Goal: Information Seeking & Learning: Check status

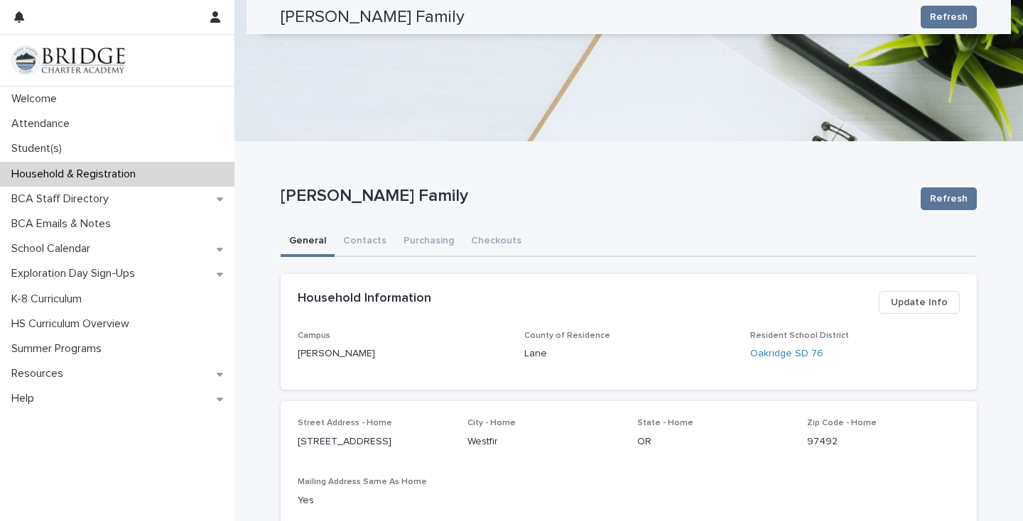
scroll to position [405, 0]
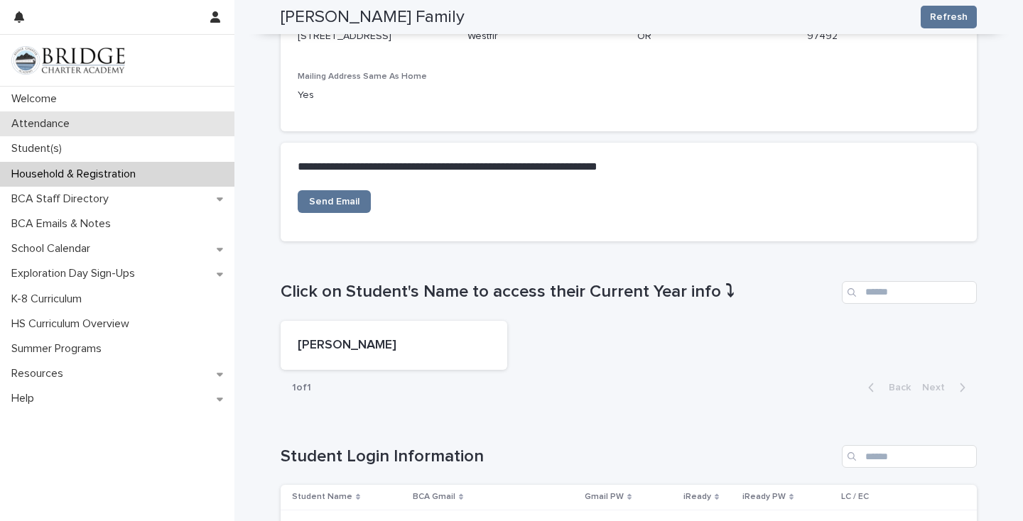
click at [55, 126] on p "Attendance" at bounding box center [43, 123] width 75 height 13
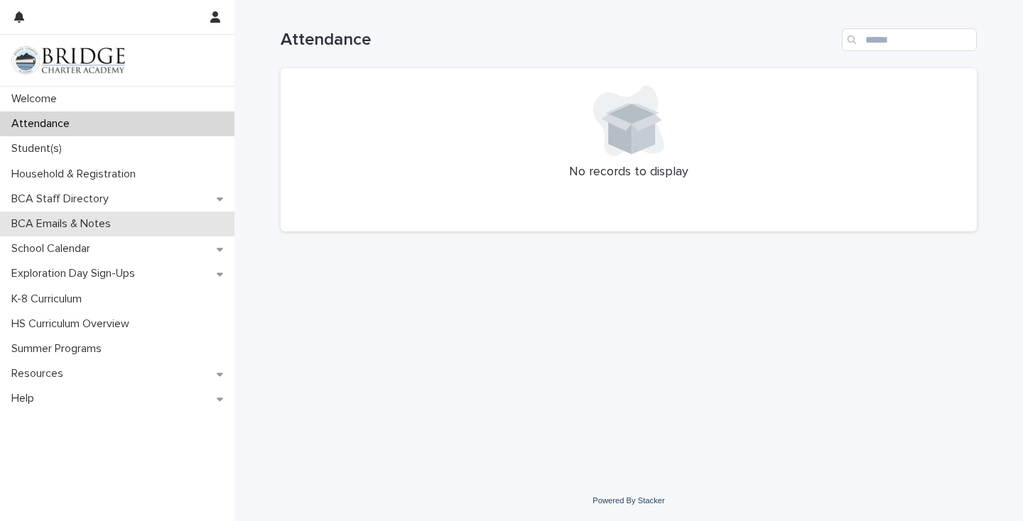
click at [82, 222] on p "BCA Emails & Notes" at bounding box center [64, 223] width 116 height 13
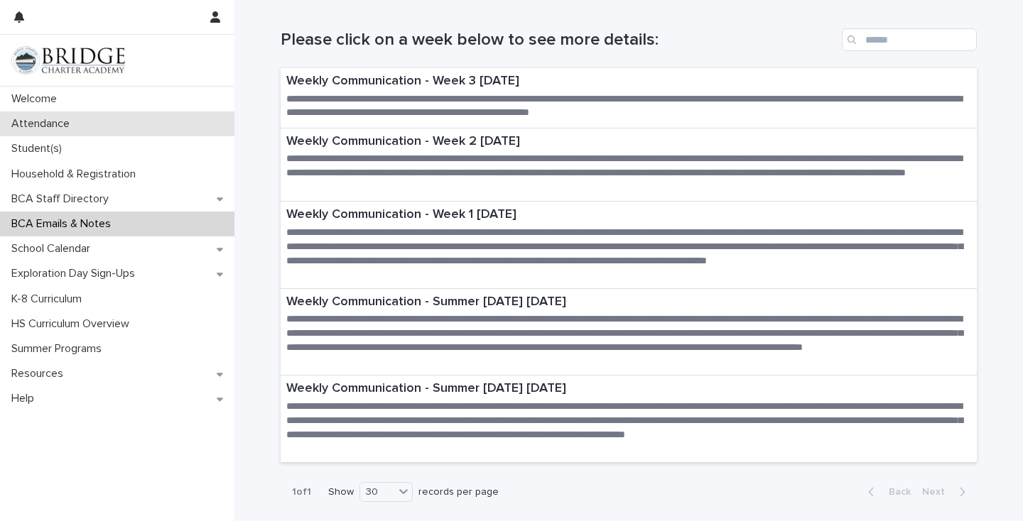
click at [59, 123] on p "Attendance" at bounding box center [43, 123] width 75 height 13
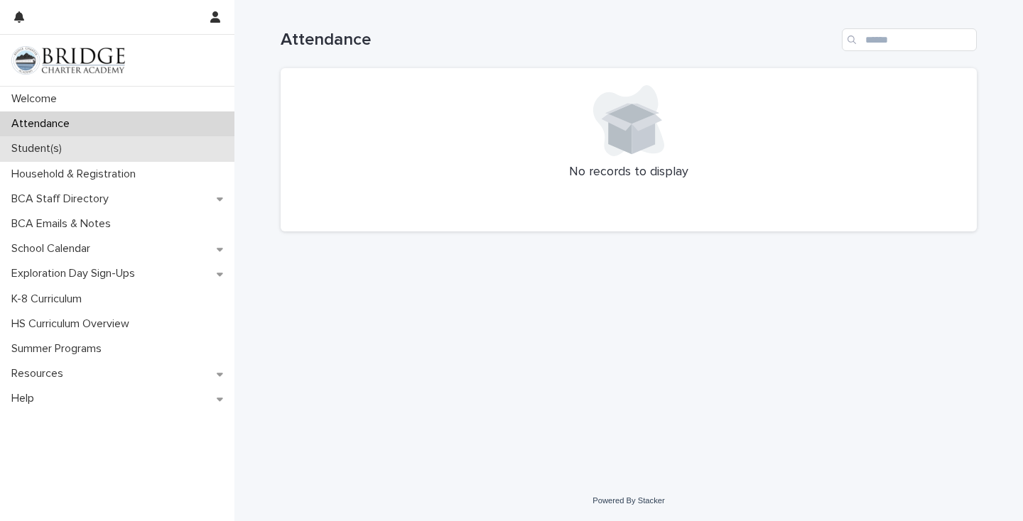
click at [44, 149] on p "Student(s)" at bounding box center [39, 148] width 67 height 13
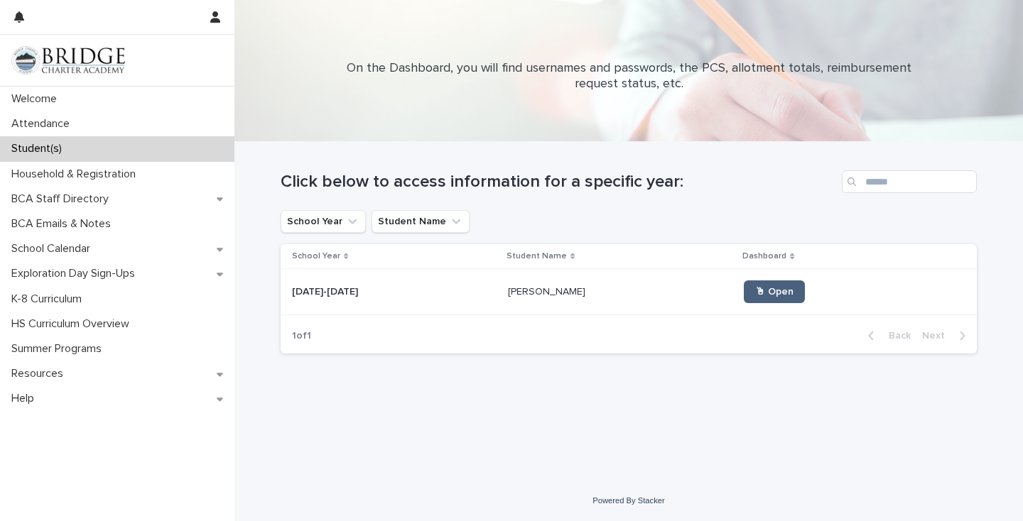
click at [755, 290] on span "🖱 Open" at bounding box center [774, 292] width 38 height 10
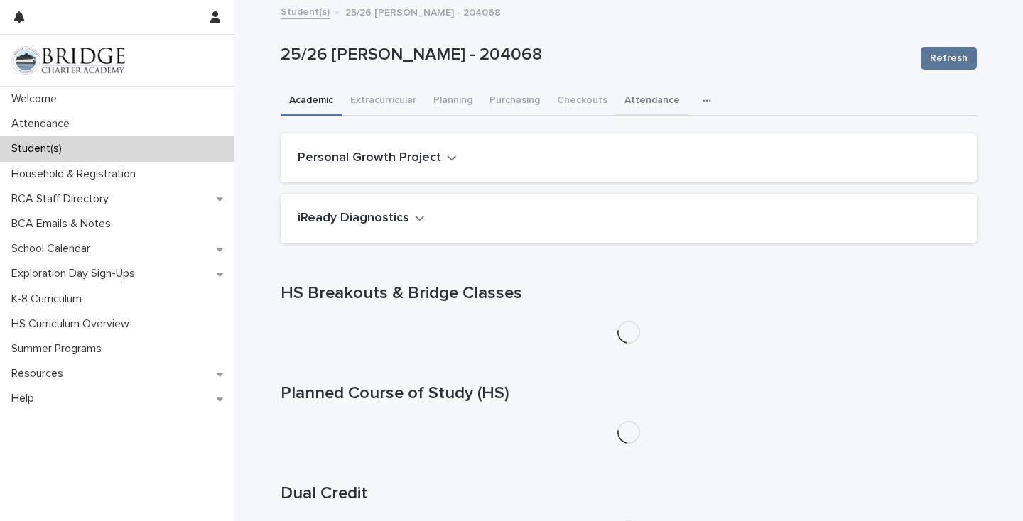
click at [645, 97] on button "Attendance" at bounding box center [652, 102] width 72 height 30
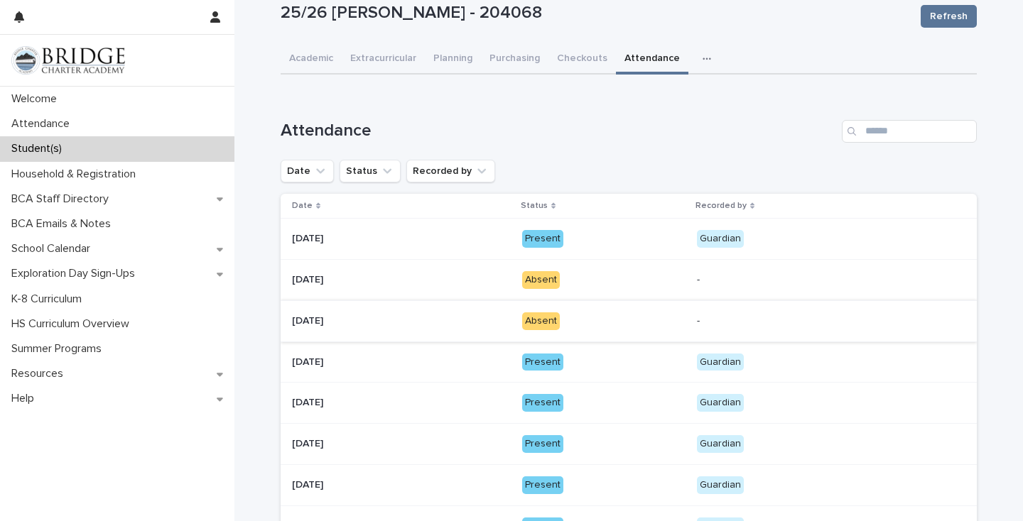
scroll to position [43, 0]
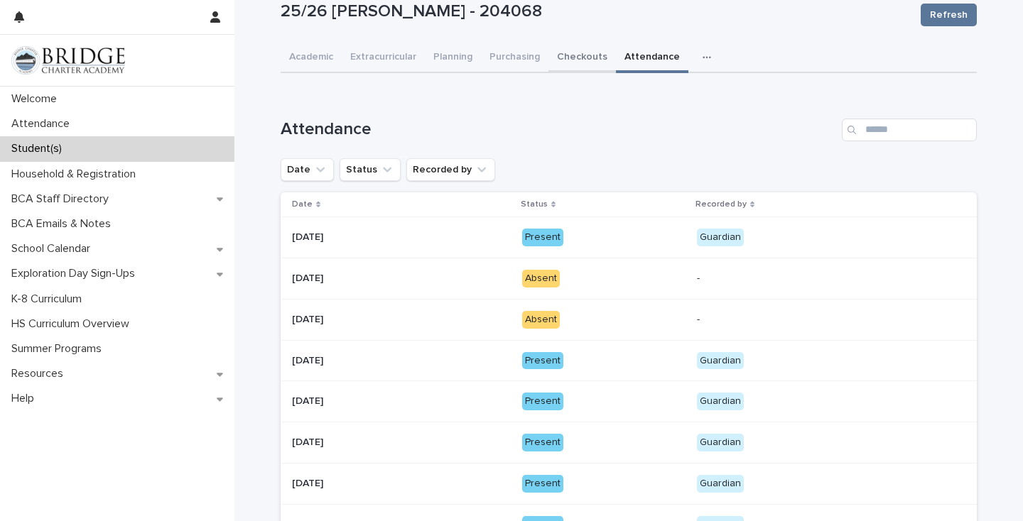
click at [570, 58] on button "Checkouts" at bounding box center [581, 58] width 67 height 30
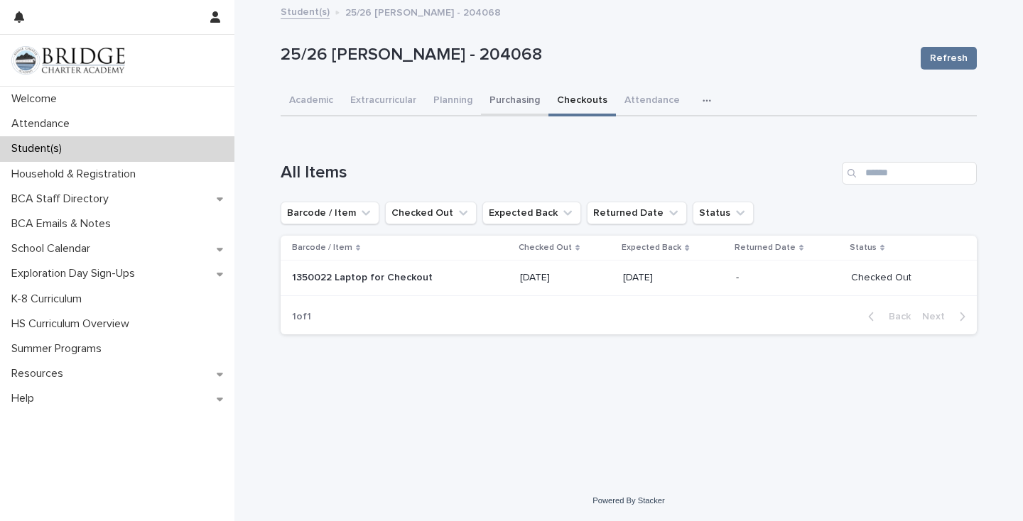
click at [518, 99] on button "Purchasing" at bounding box center [514, 102] width 67 height 30
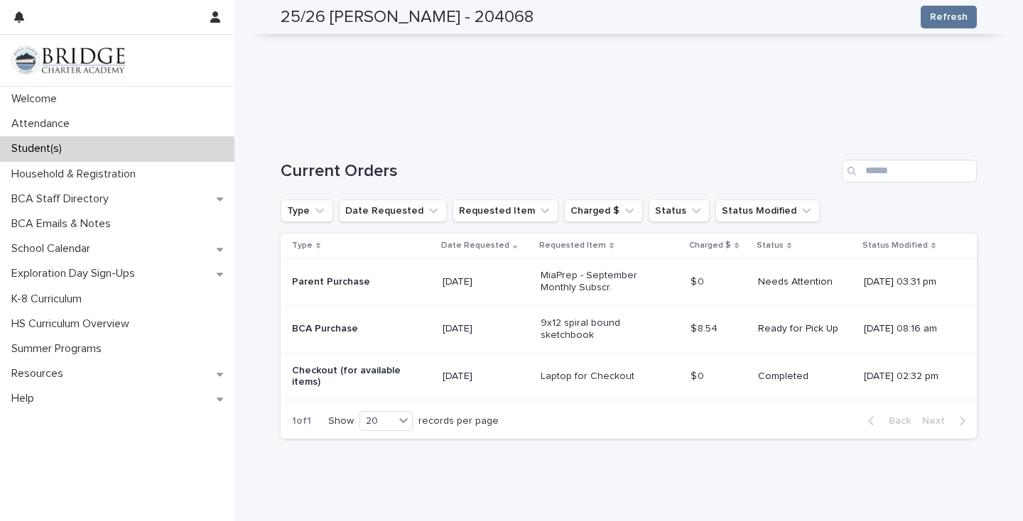
scroll to position [225, 0]
click at [571, 274] on p "MiaPrep - September Monthly Subscr." at bounding box center [599, 281] width 119 height 24
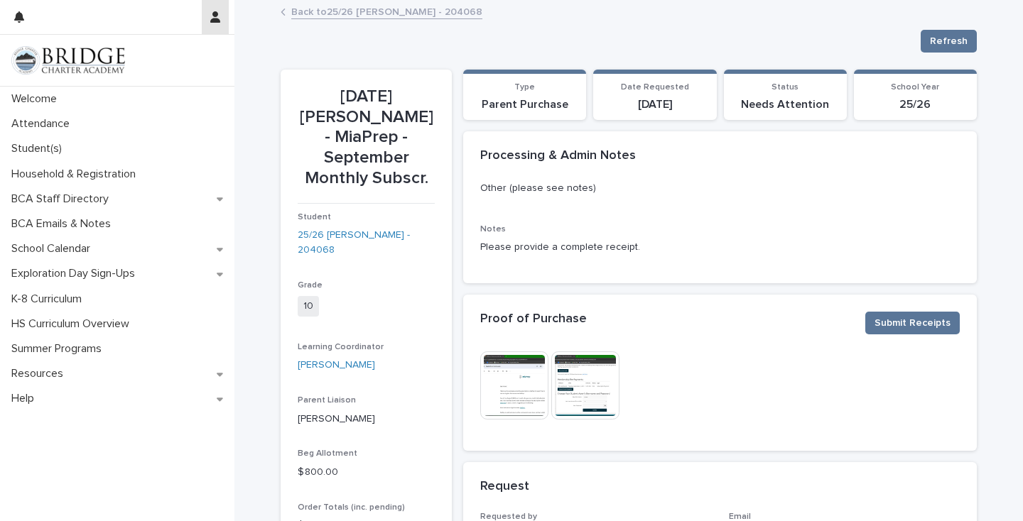
click at [219, 18] on icon "button" at bounding box center [215, 16] width 10 height 11
click at [154, 59] on p "Log Out" at bounding box center [173, 60] width 89 height 24
